Goal: Find specific page/section: Find specific page/section

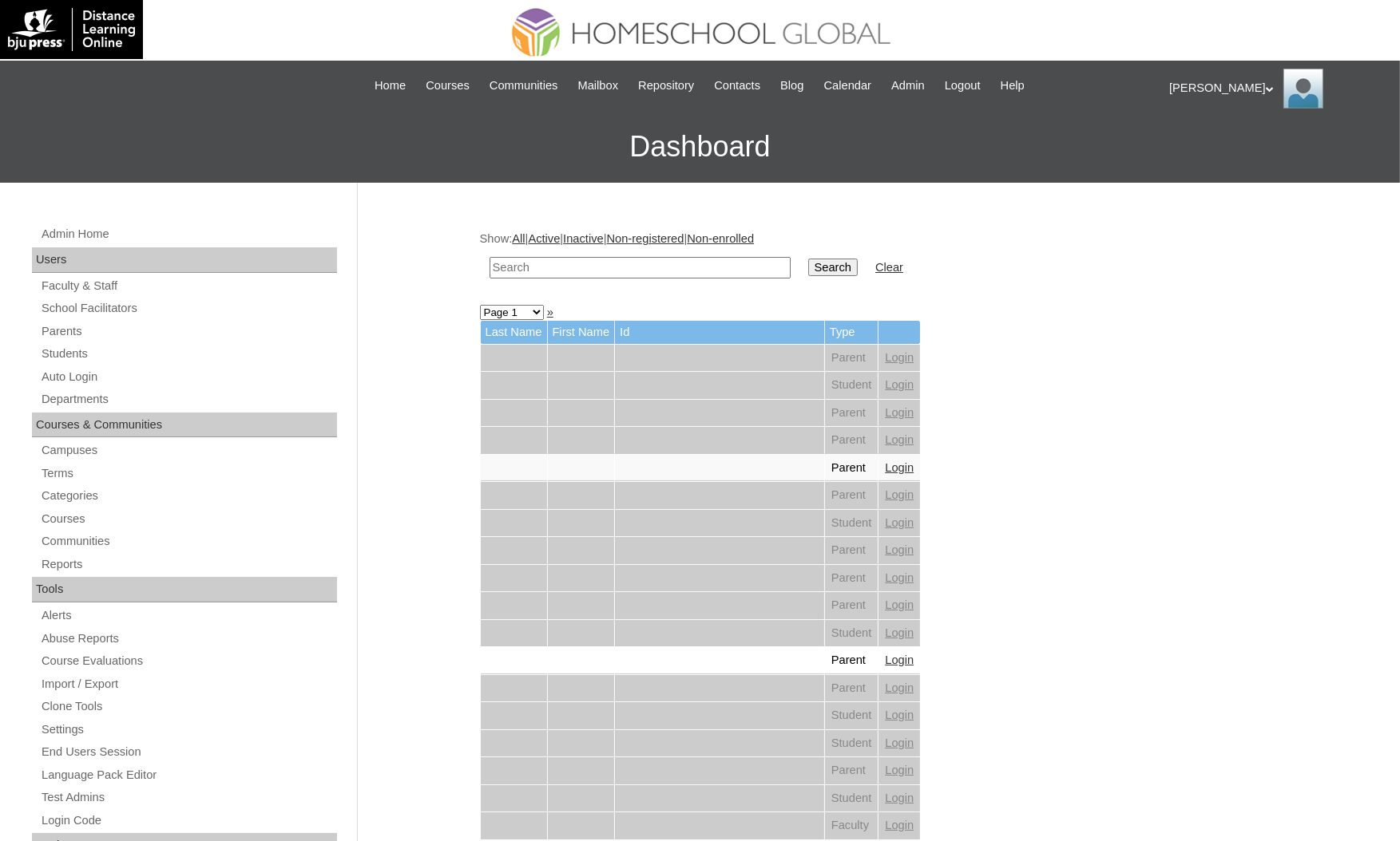
click at [667, 271] on input "text" at bounding box center [640, 268] width 301 height 22
paste input "Mary Lhee"
type input "Mary Lhee"
click at [808, 259] on input "Search" at bounding box center [833, 267] width 50 height 18
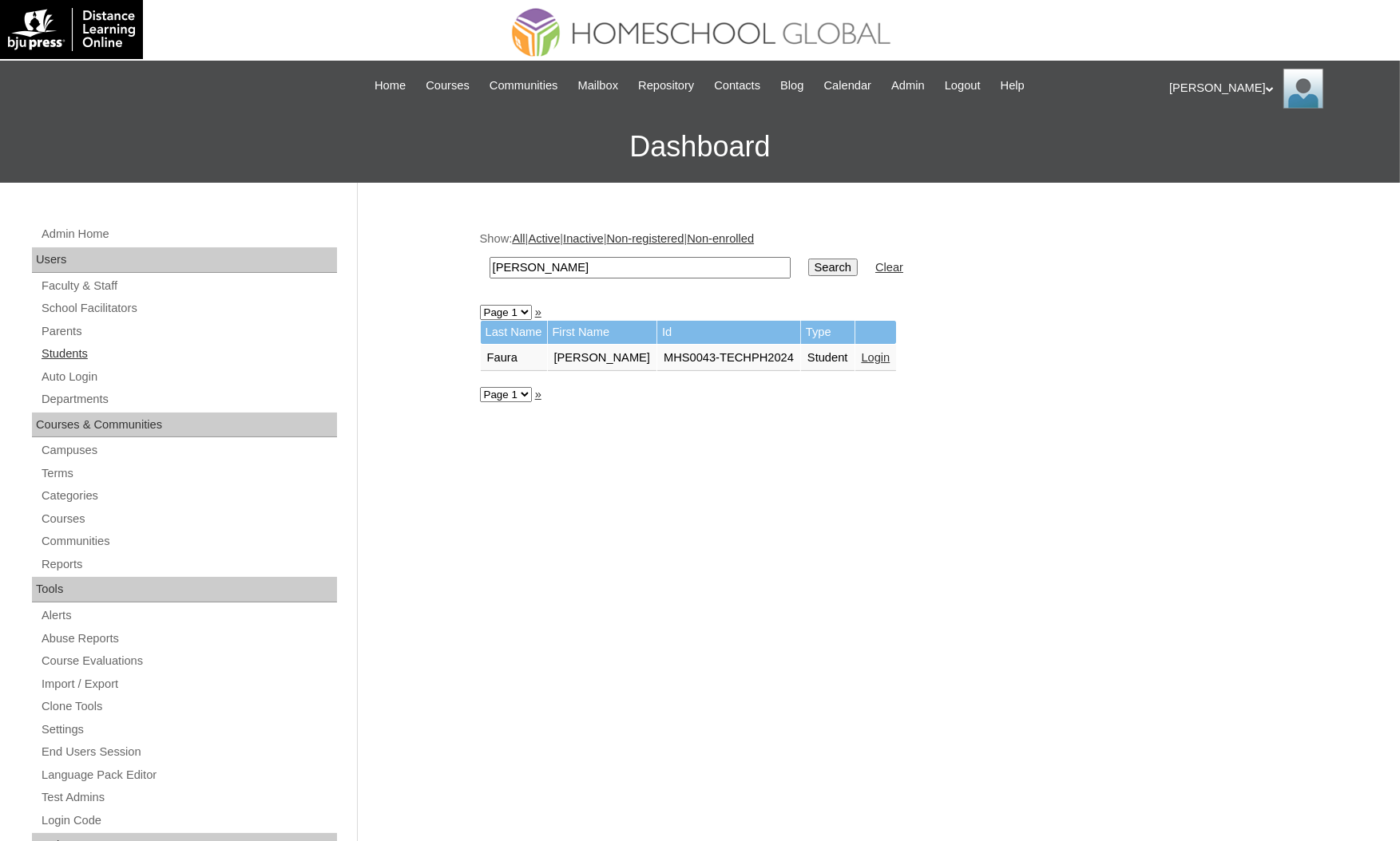
click at [62, 349] on link "Students" at bounding box center [188, 354] width 297 height 20
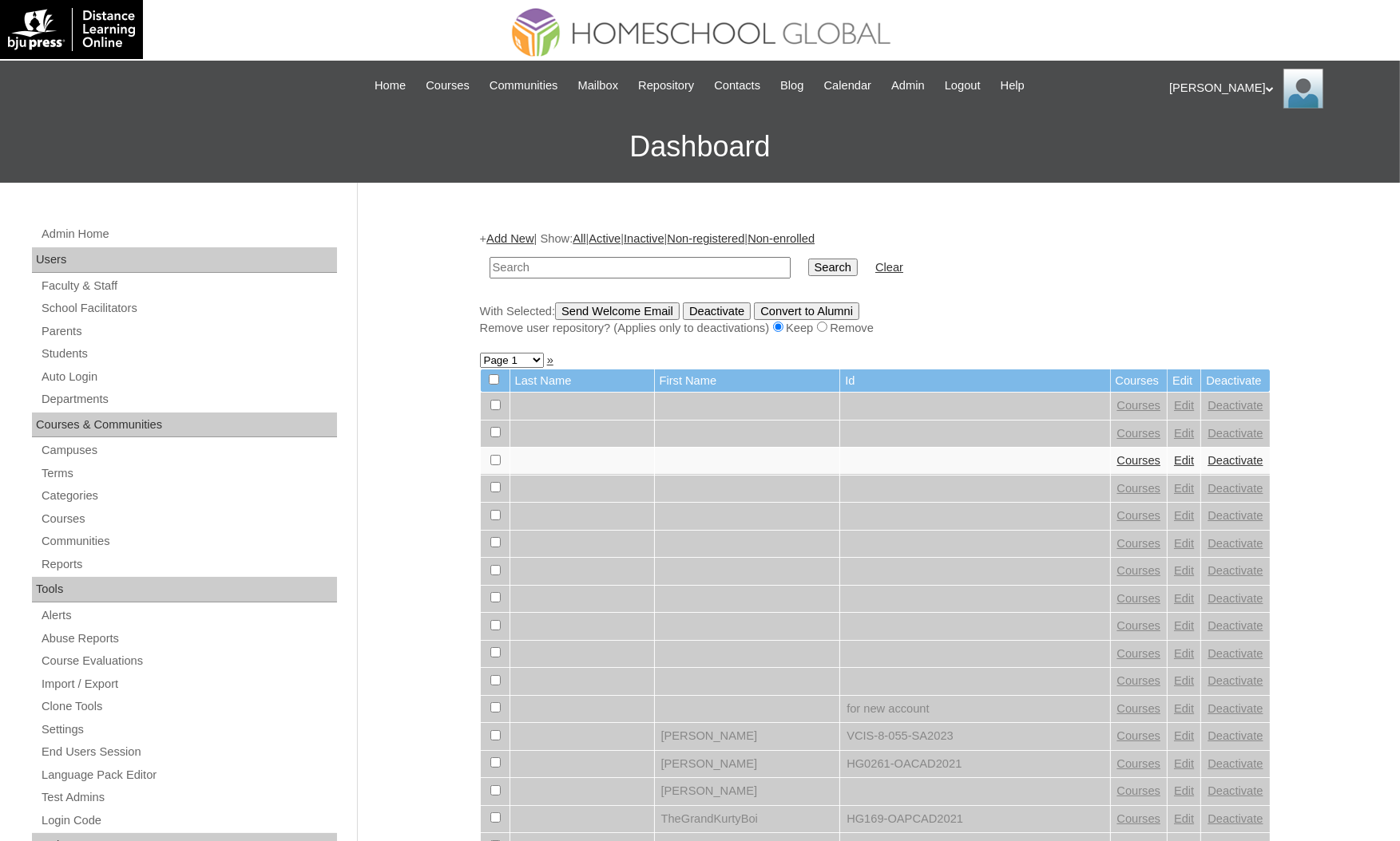
click at [605, 265] on input "text" at bounding box center [640, 268] width 301 height 22
type input "[PERSON_NAME]"
click at [808, 259] on input "Search" at bounding box center [833, 267] width 50 height 18
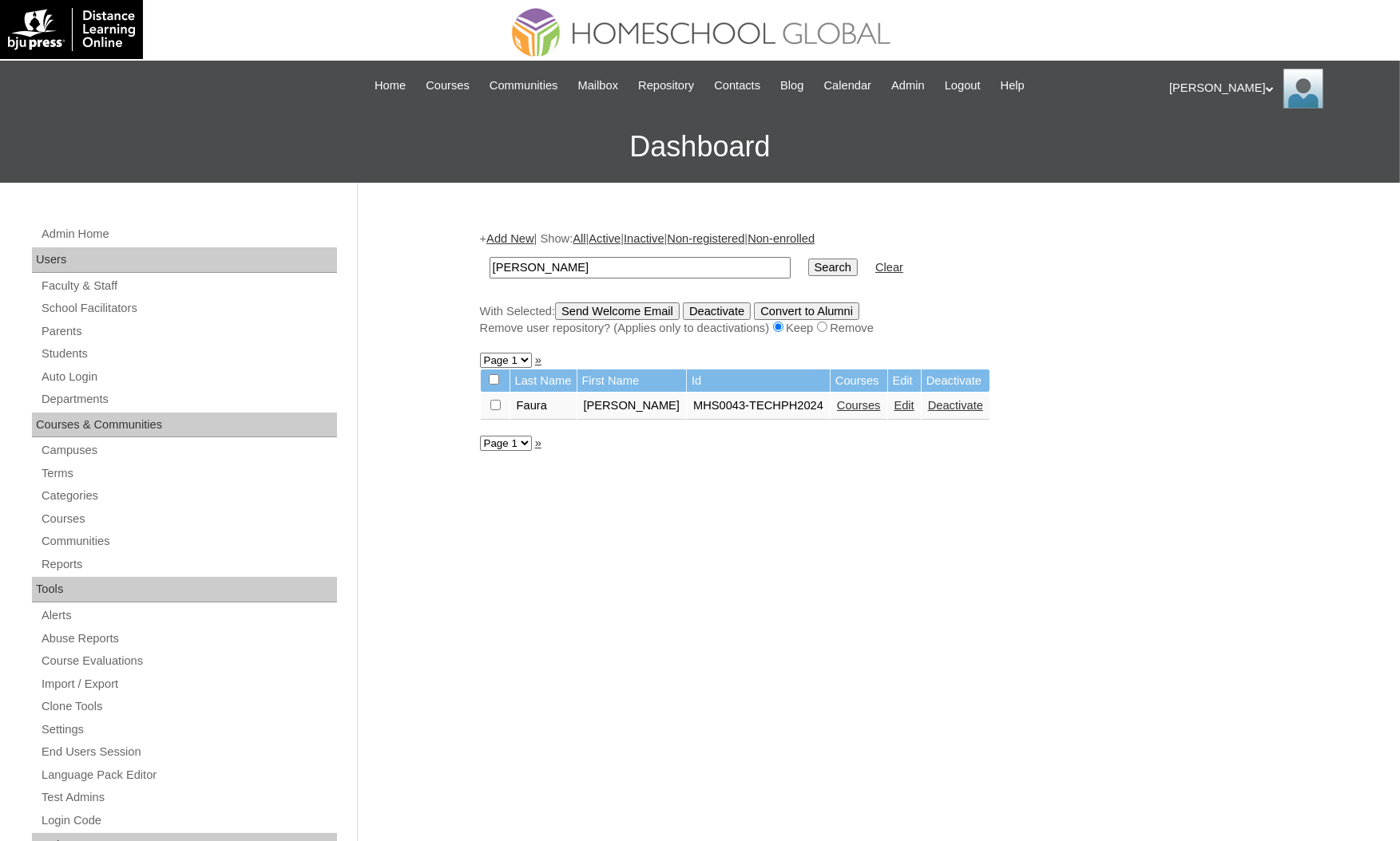
click at [837, 399] on link "Courses" at bounding box center [859, 405] width 44 height 13
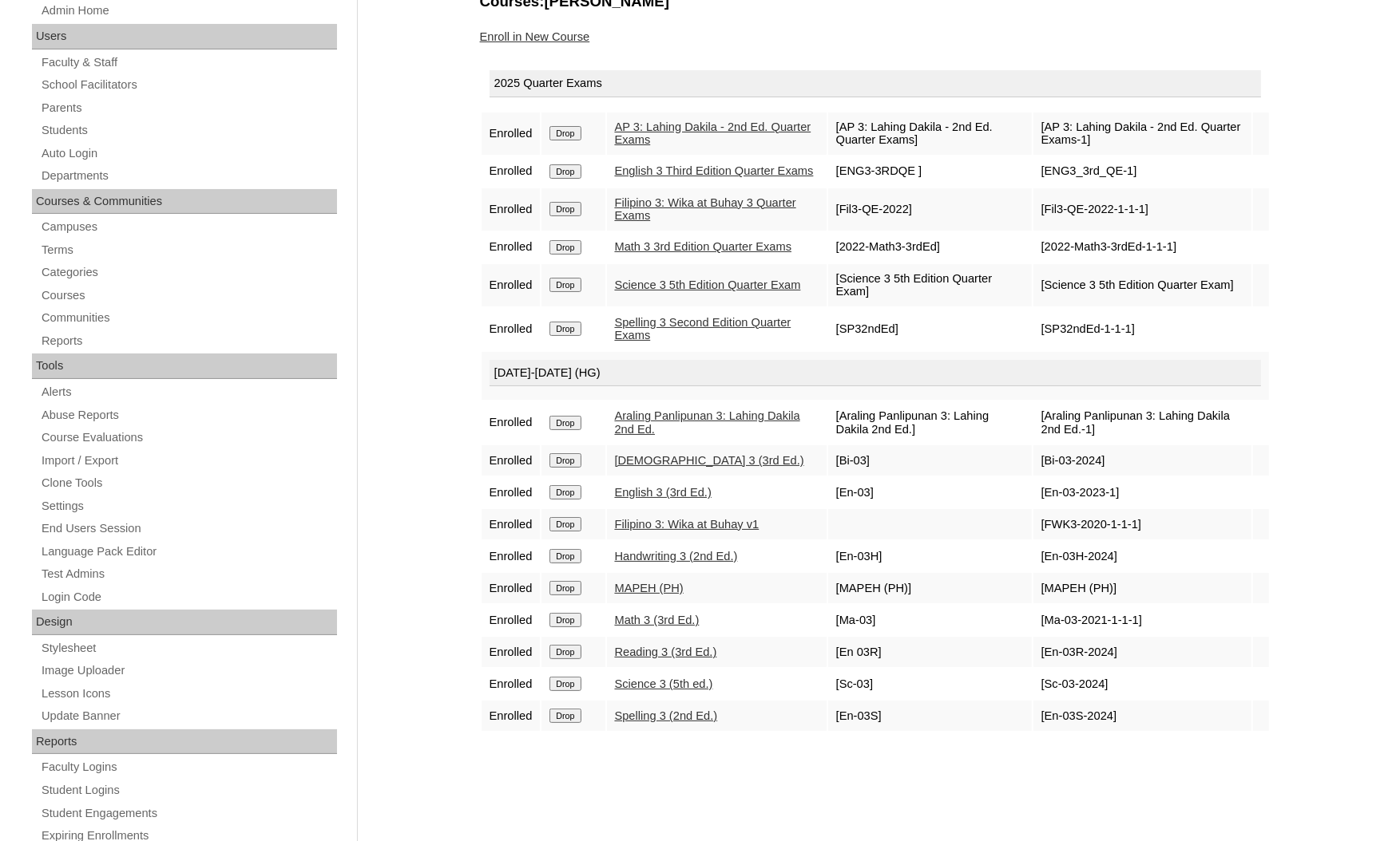
scroll to position [239, 0]
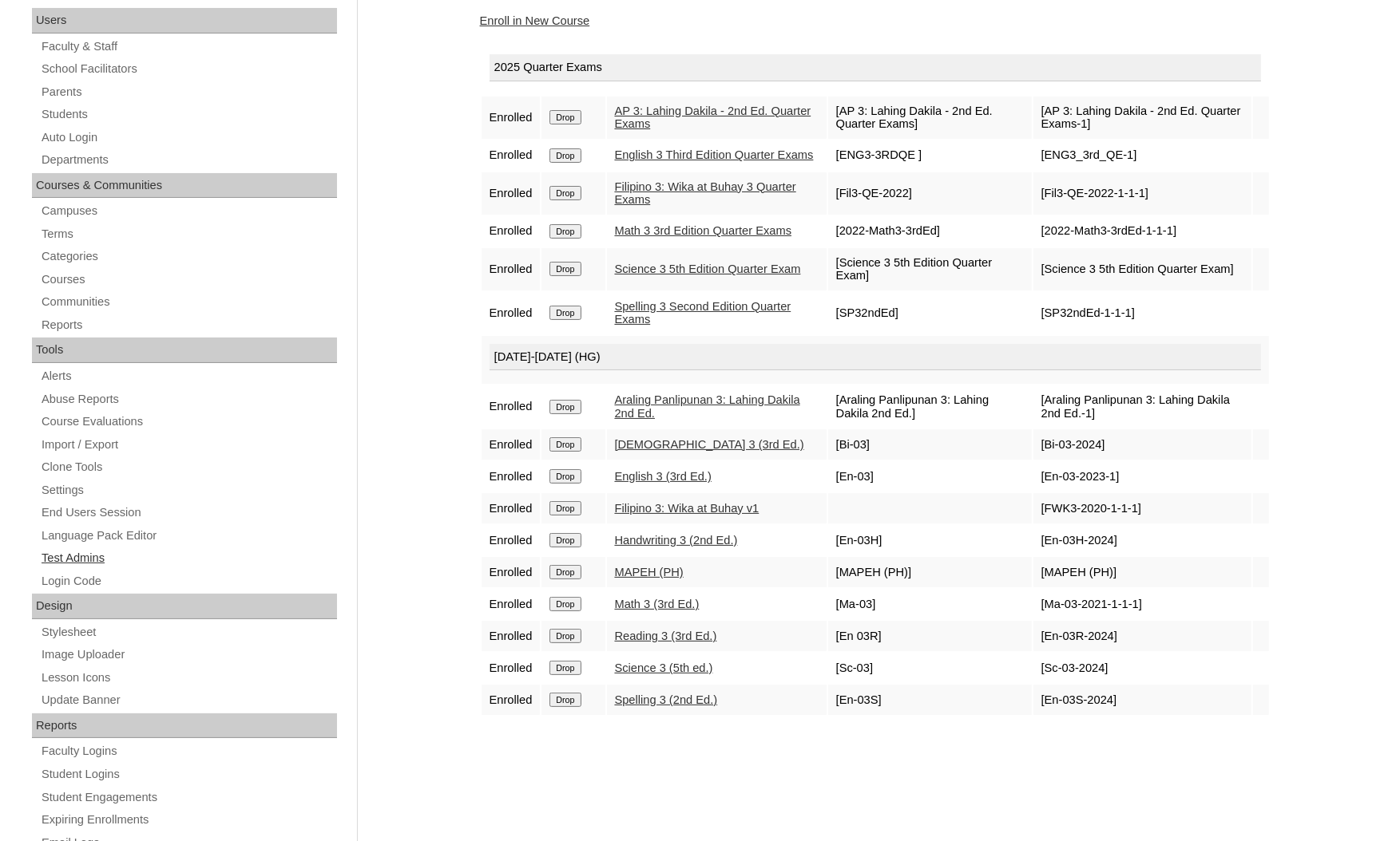
drag, startPoint x: 3, startPoint y: 669, endPoint x: 49, endPoint y: 560, distance: 118.3
click at [3, 670] on div "Admin Home Users Faculty & Staff School Facilitators Parents Students Auto Logi…" at bounding box center [700, 494] width 1400 height 1101
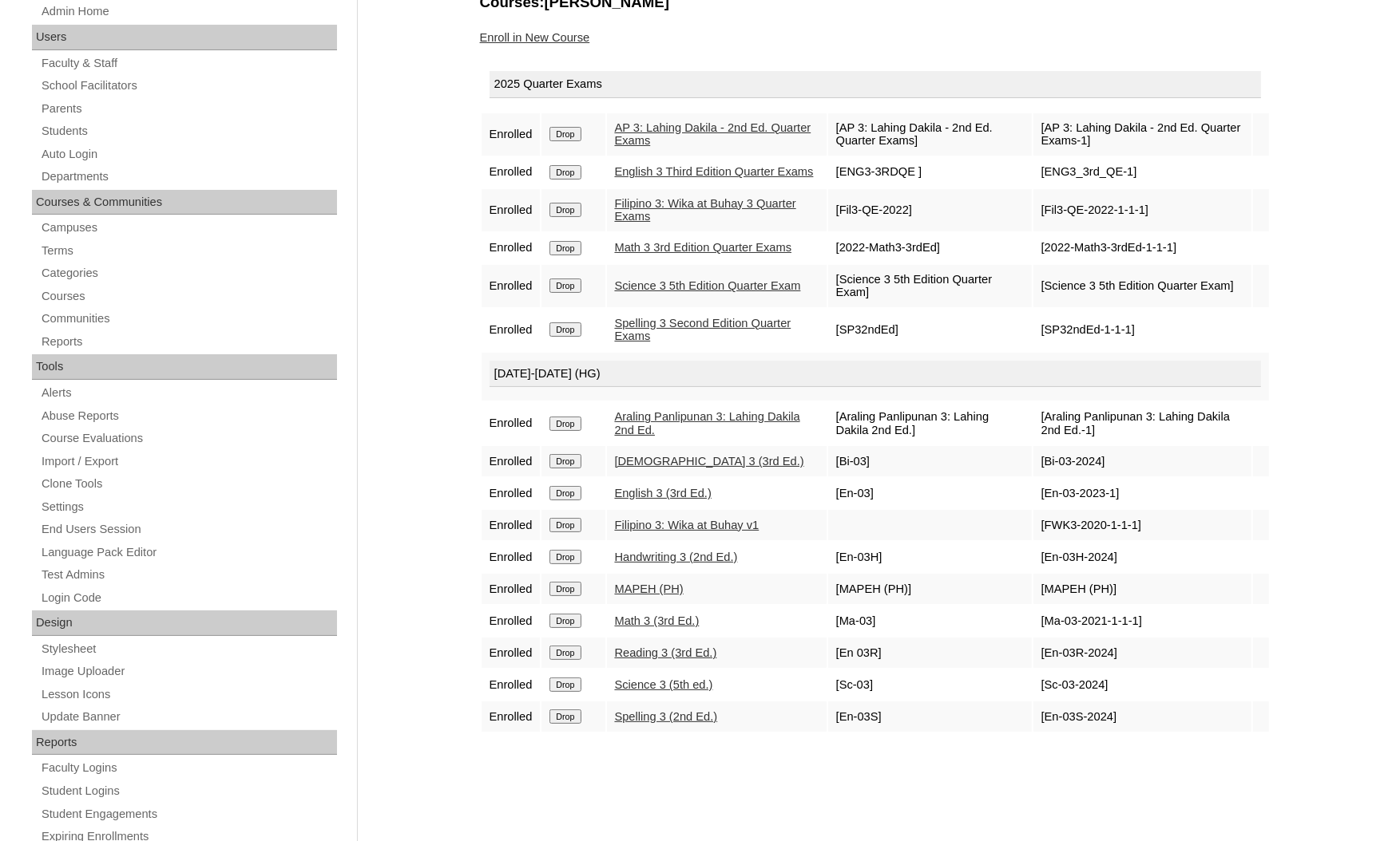
scroll to position [120, 0]
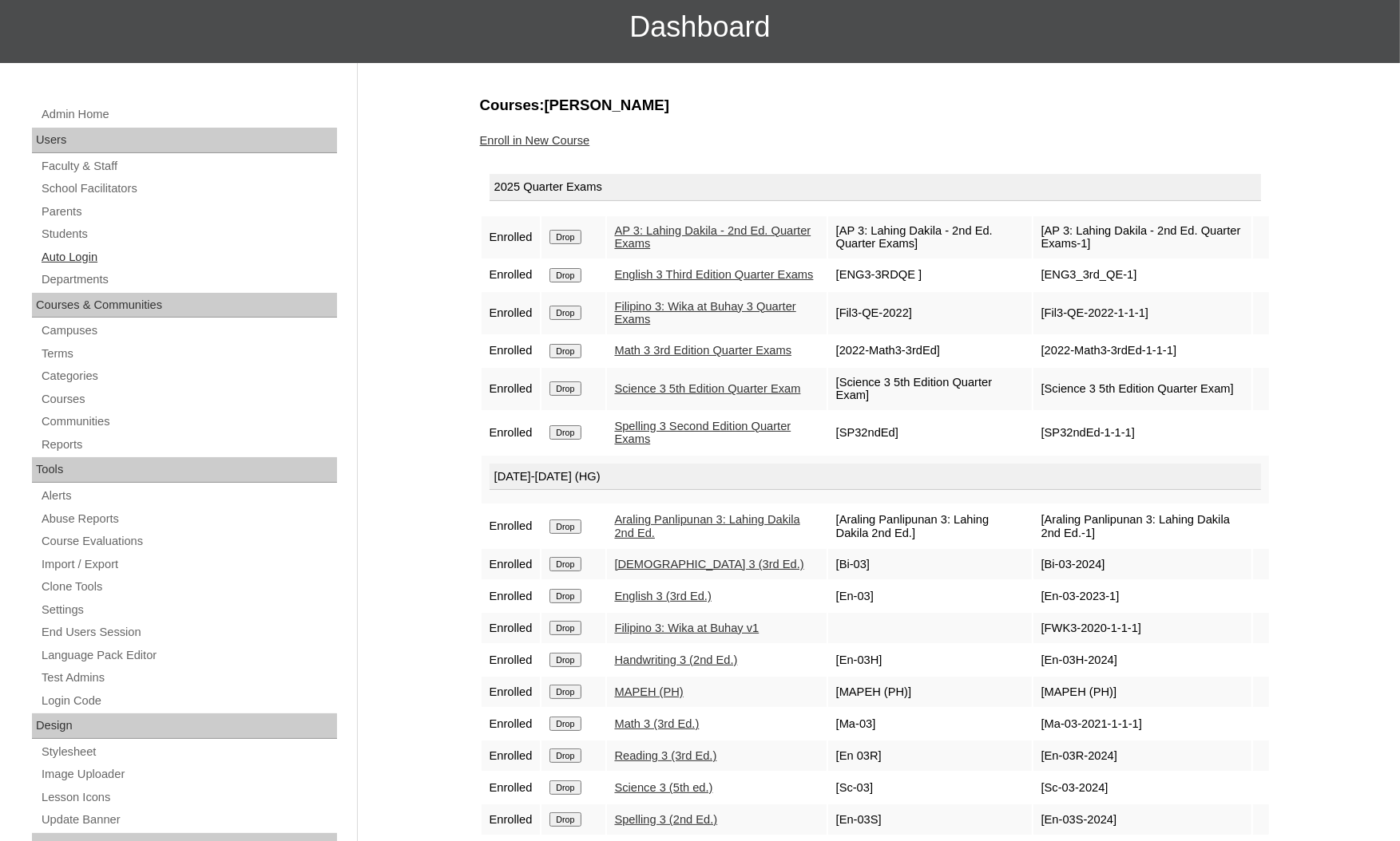
click at [84, 250] on link "Auto Login" at bounding box center [188, 258] width 297 height 20
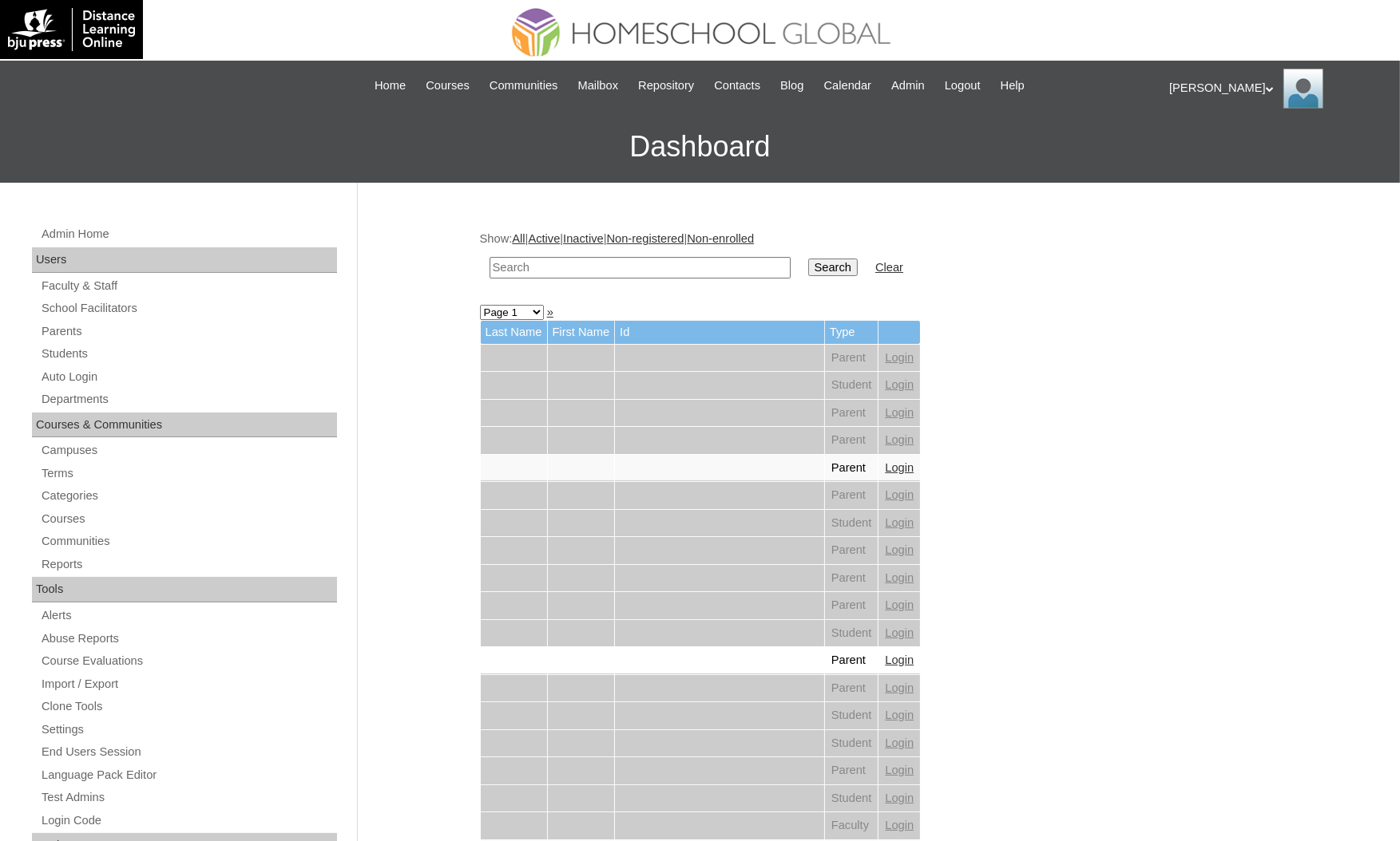
click at [533, 257] on input "text" at bounding box center [640, 268] width 301 height 22
paste input "MHP00364-TECHPH2022"
type input "MHP00364-TECHPH2022"
click at [808, 259] on input "Search" at bounding box center [833, 267] width 50 height 18
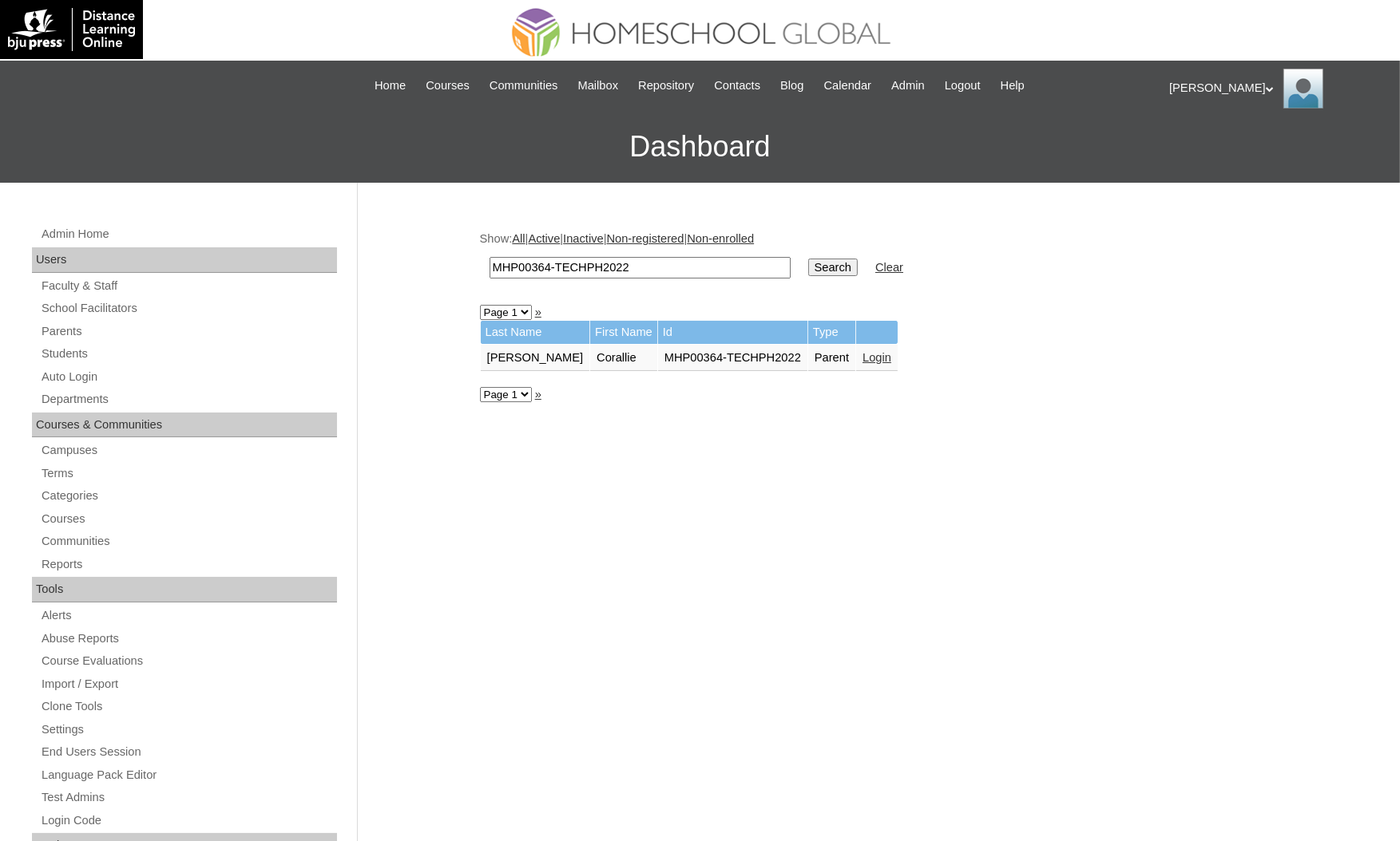
click at [856, 345] on td "Login" at bounding box center [876, 358] width 41 height 27
click at [862, 351] on link "Login" at bounding box center [877, 357] width 29 height 13
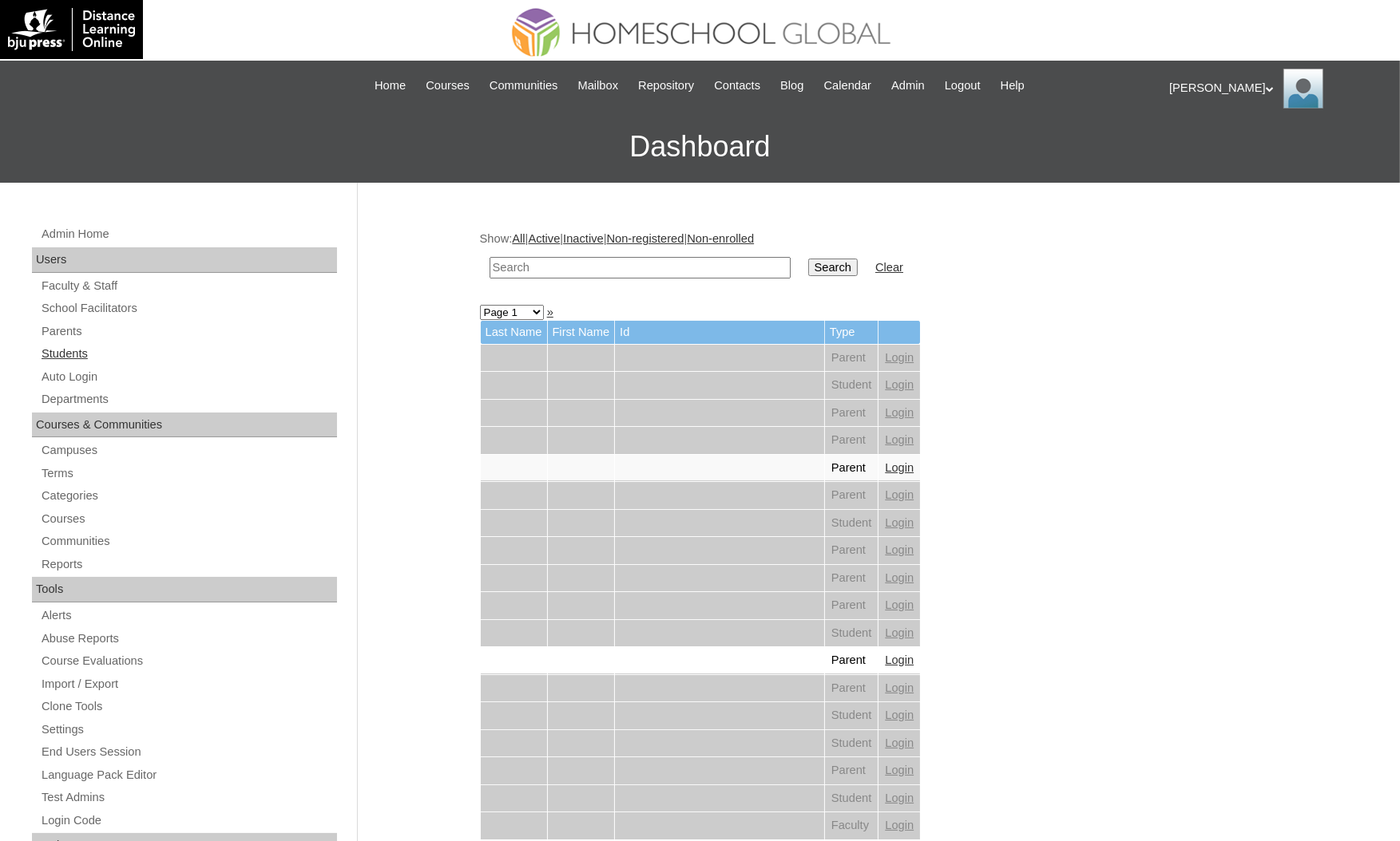
click at [198, 348] on link "Students" at bounding box center [188, 354] width 297 height 20
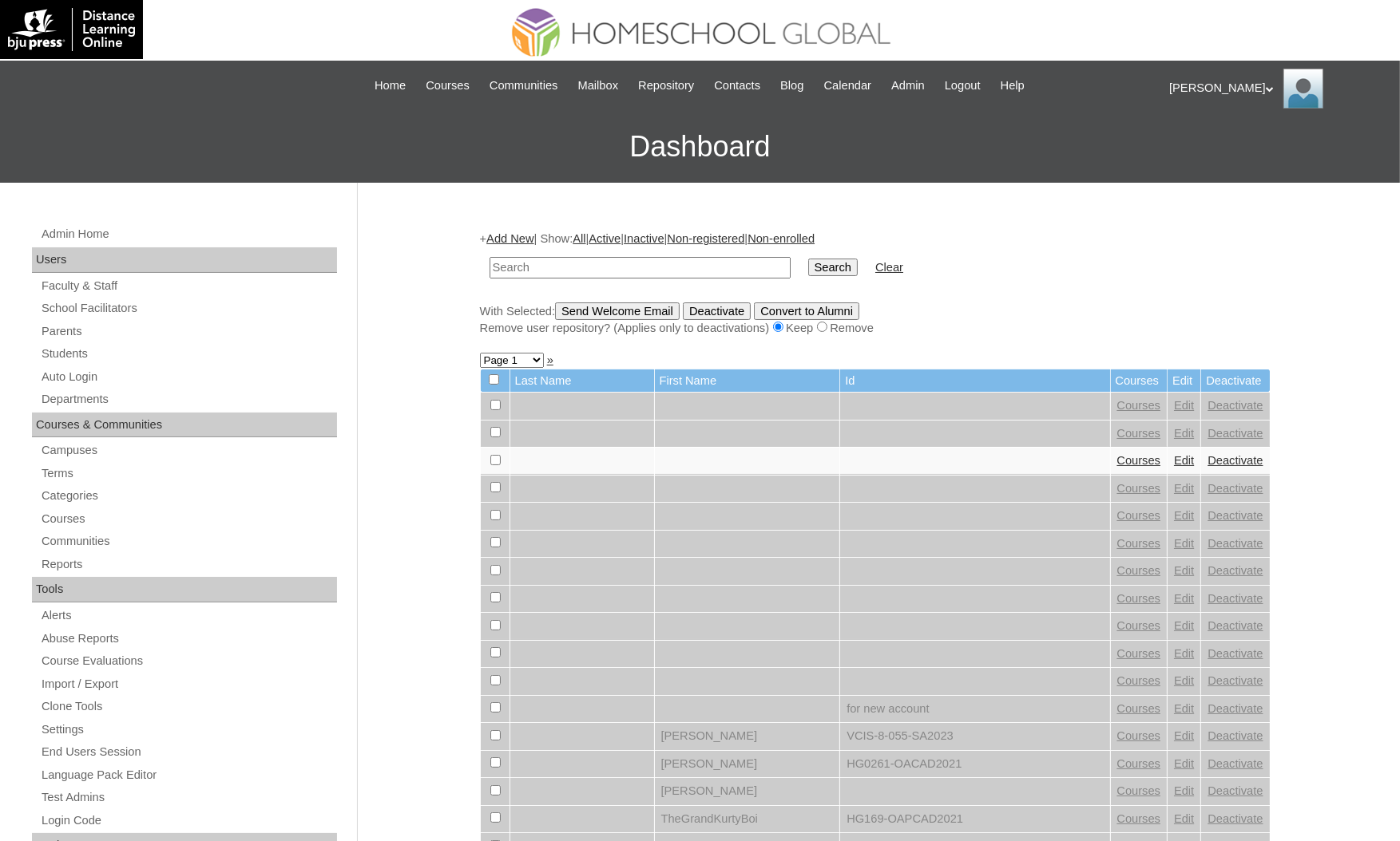
drag, startPoint x: 0, startPoint y: 0, endPoint x: 593, endPoint y: 267, distance: 650.3
click at [593, 267] on input "text" at bounding box center [640, 268] width 301 height 22
type input "Samuel Liam"
click at [808, 259] on input "Search" at bounding box center [833, 267] width 50 height 18
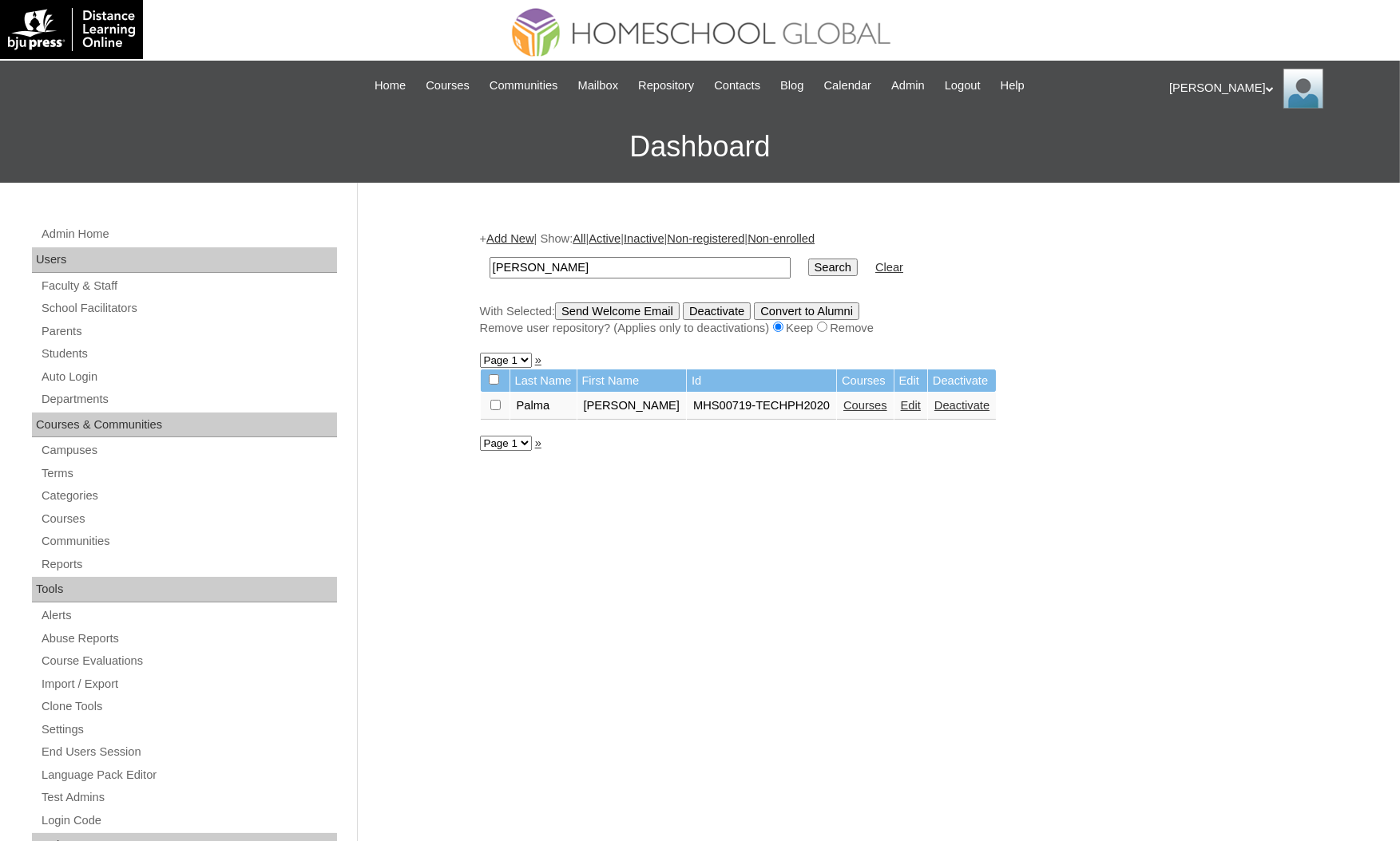
click at [843, 399] on link "Courses" at bounding box center [865, 405] width 44 height 13
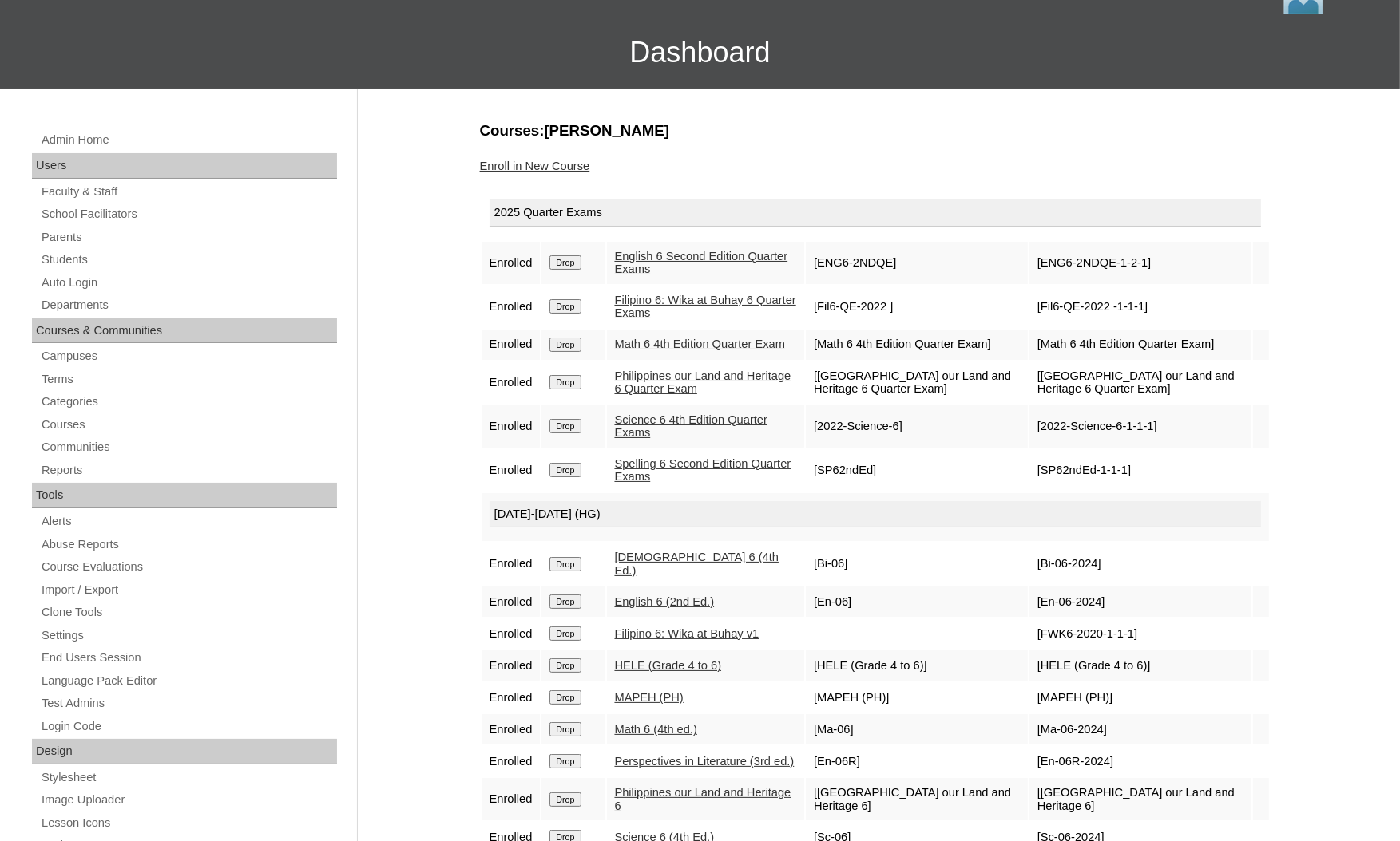
scroll to position [239, 0]
